Goal: Navigation & Orientation: Find specific page/section

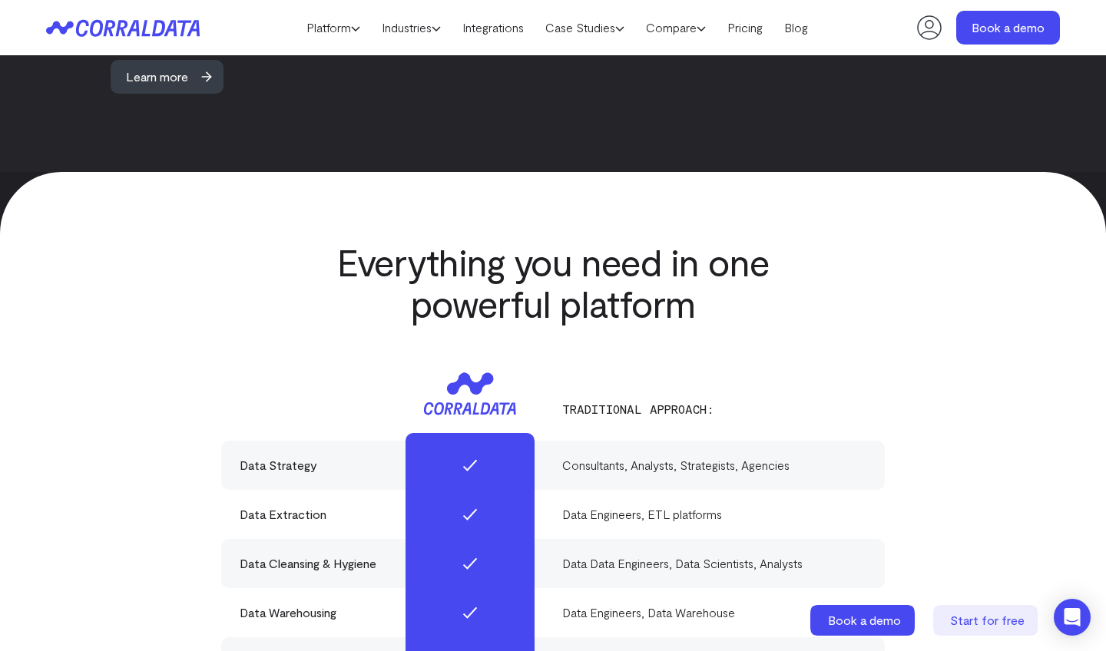
scroll to position [4532, 0]
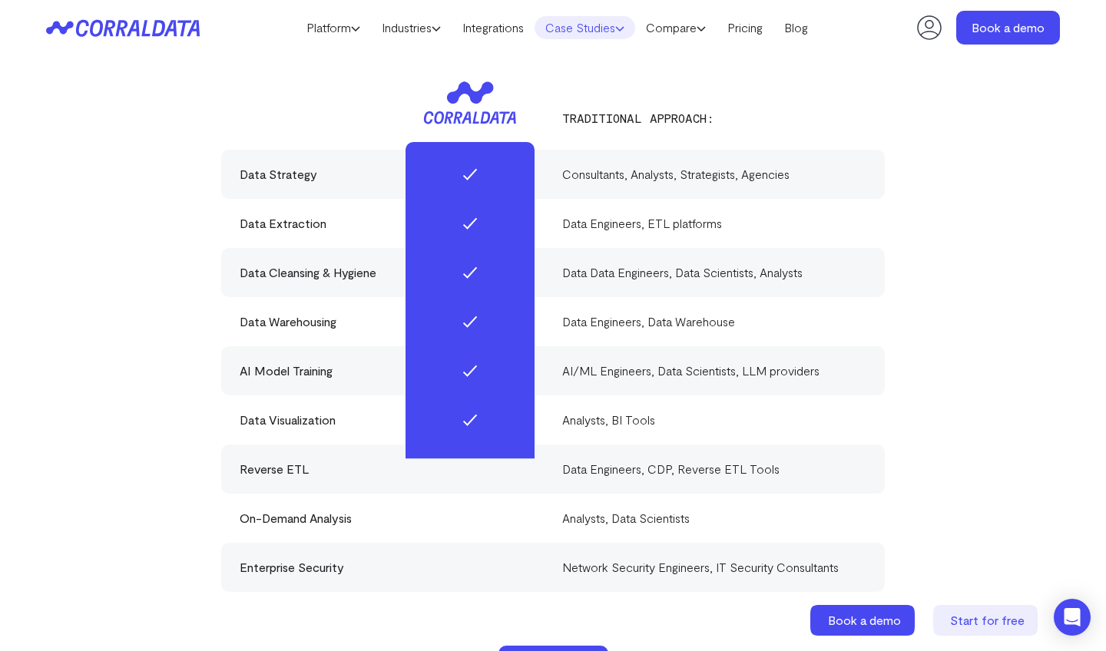
click at [605, 28] on link "Case Studies" at bounding box center [585, 27] width 101 height 23
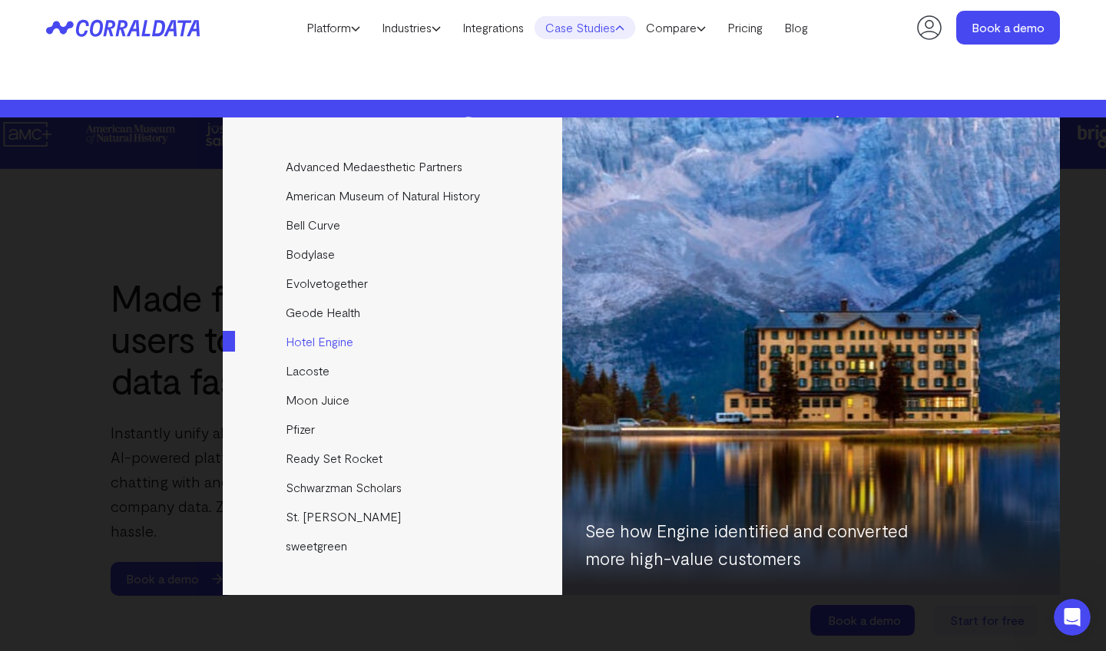
scroll to position [757, 0]
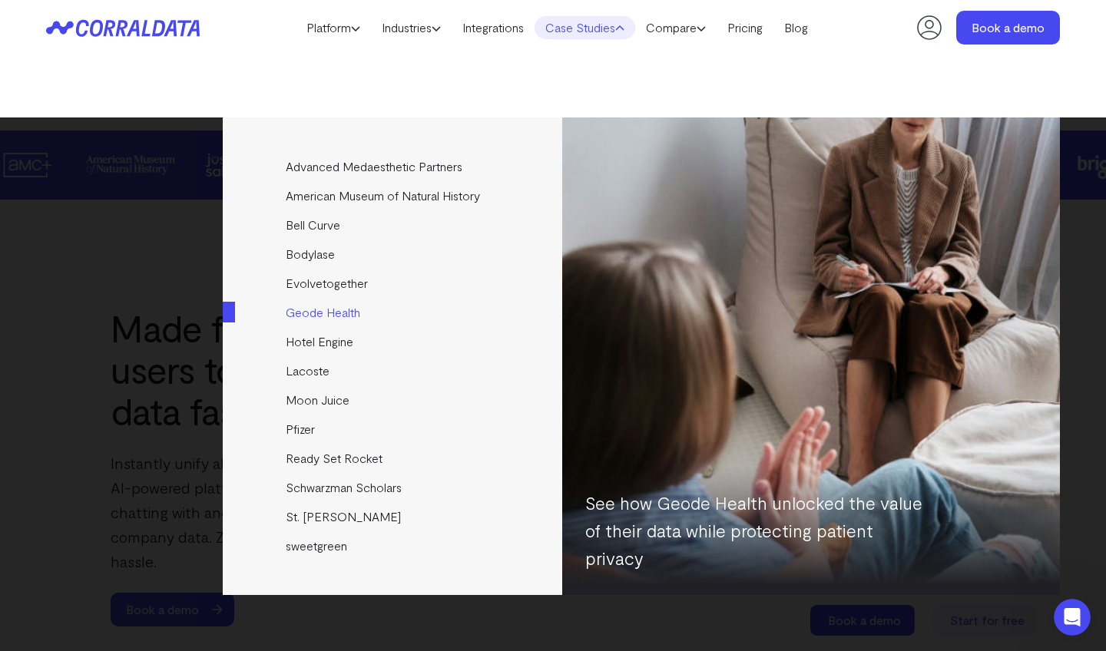
click at [332, 306] on link "Geode Health" at bounding box center [394, 312] width 342 height 29
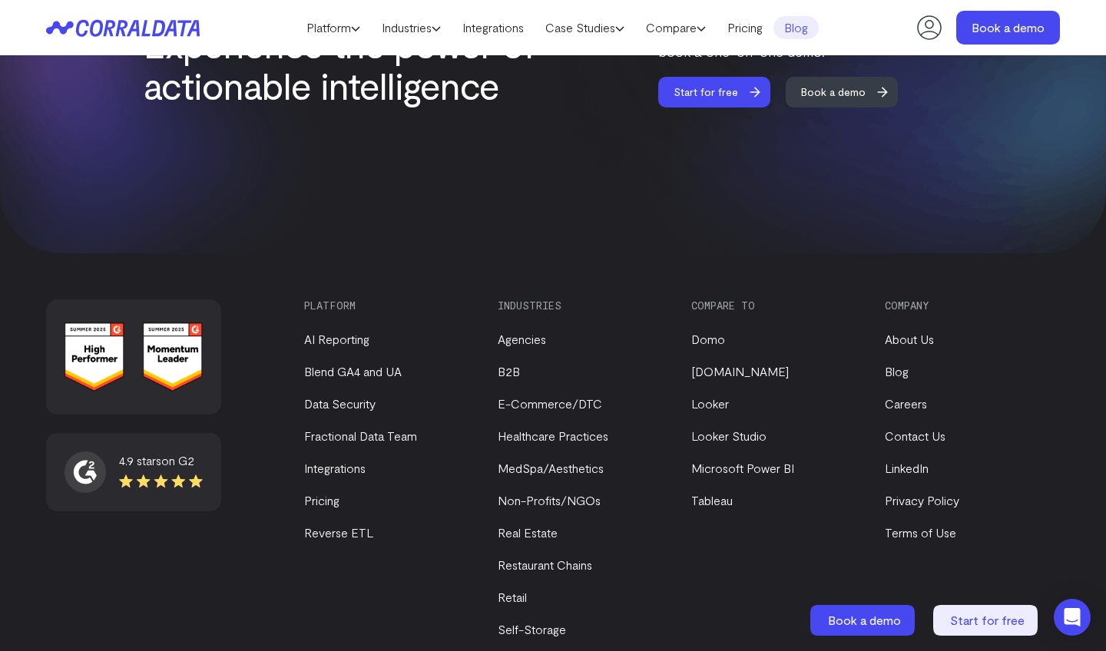
scroll to position [3341, 0]
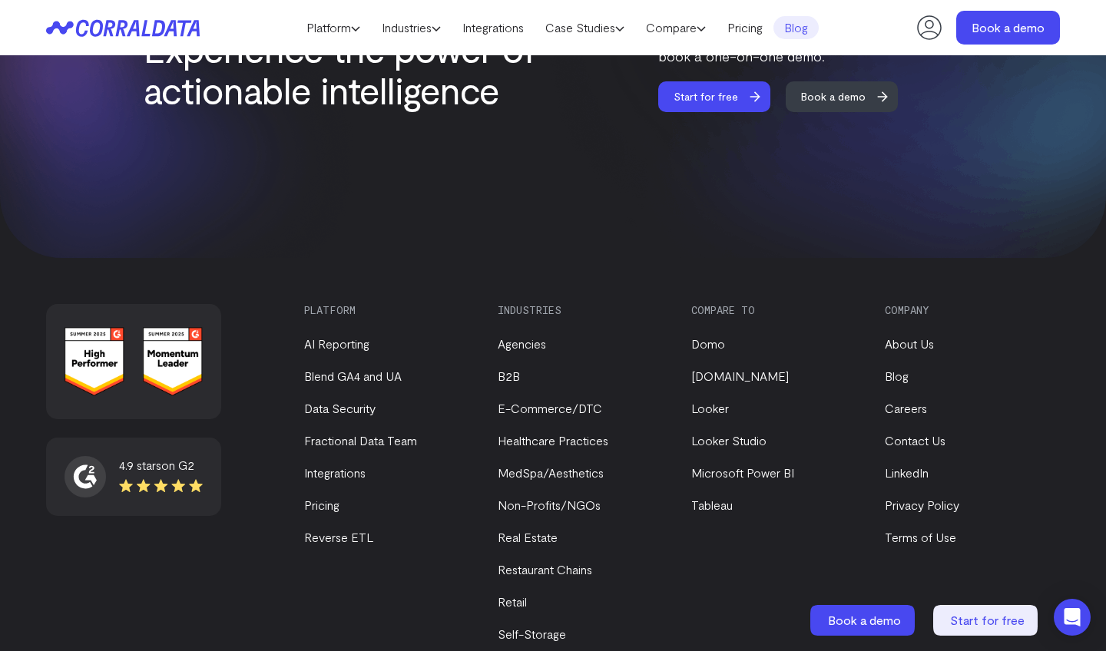
click at [909, 353] on ul "About Us Blog Careers Contact Us LinkedIn Privacy Policy Terms of Use" at bounding box center [968, 432] width 167 height 230
click at [909, 401] on link "Careers" at bounding box center [906, 408] width 42 height 15
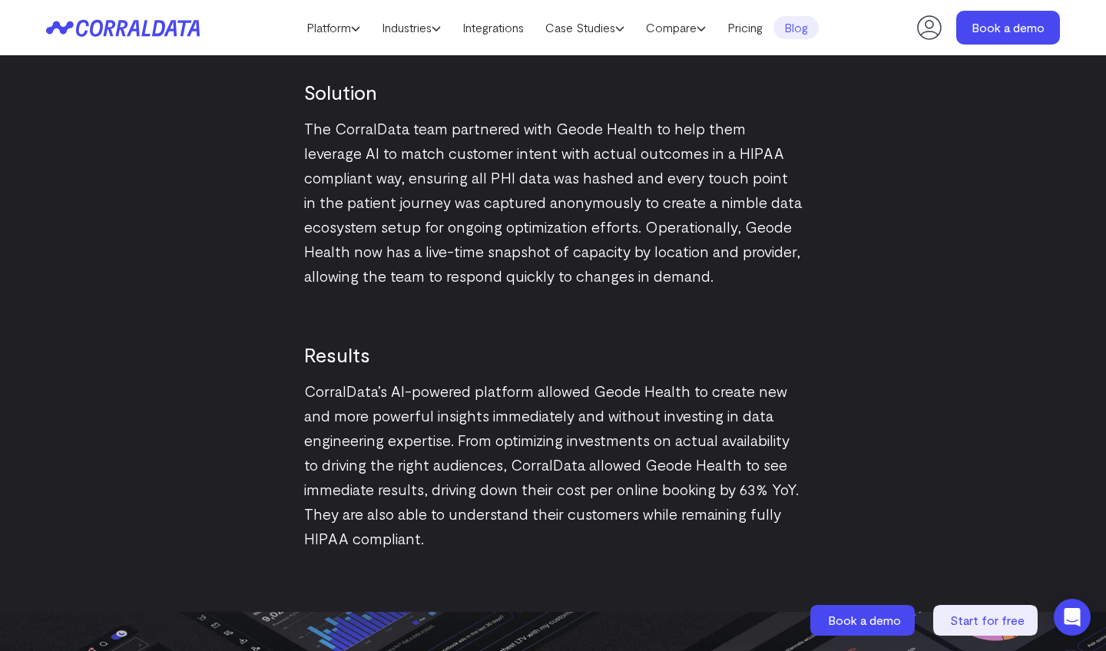
scroll to position [1974, 0]
click at [438, 33] on link "Industries" at bounding box center [411, 27] width 81 height 23
